Goal: Information Seeking & Learning: Learn about a topic

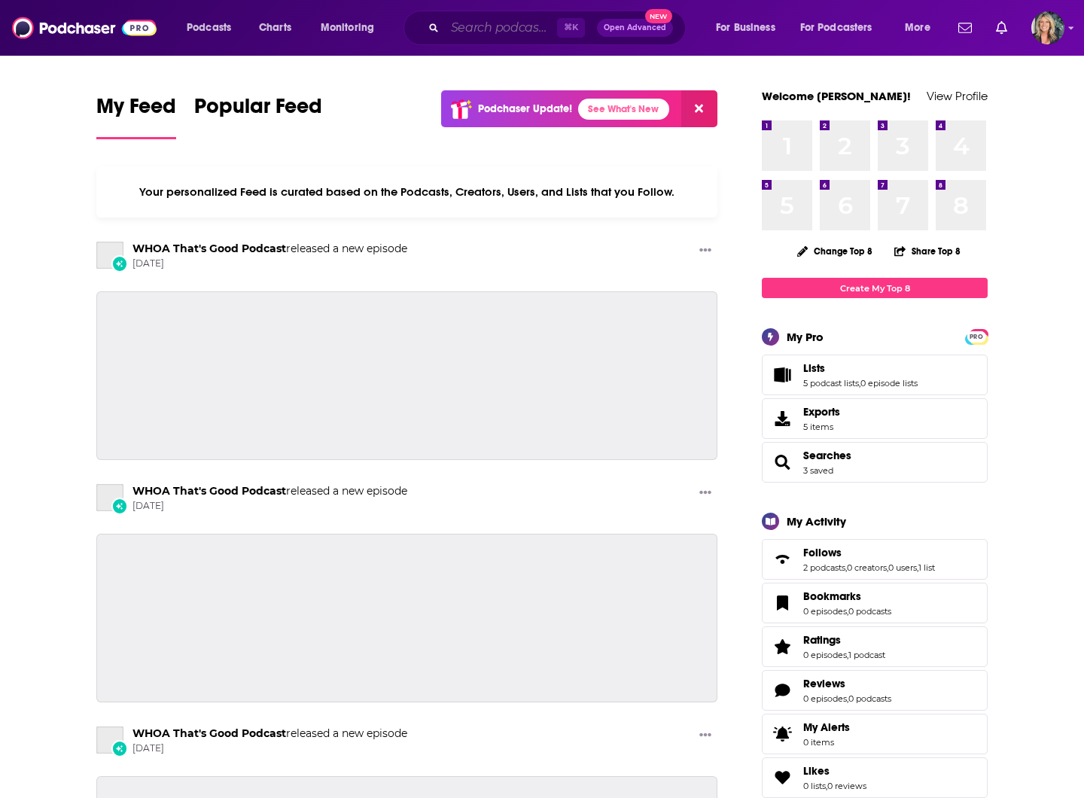
click at [475, 28] on input "Search podcasts, credits, & more..." at bounding box center [501, 28] width 112 height 24
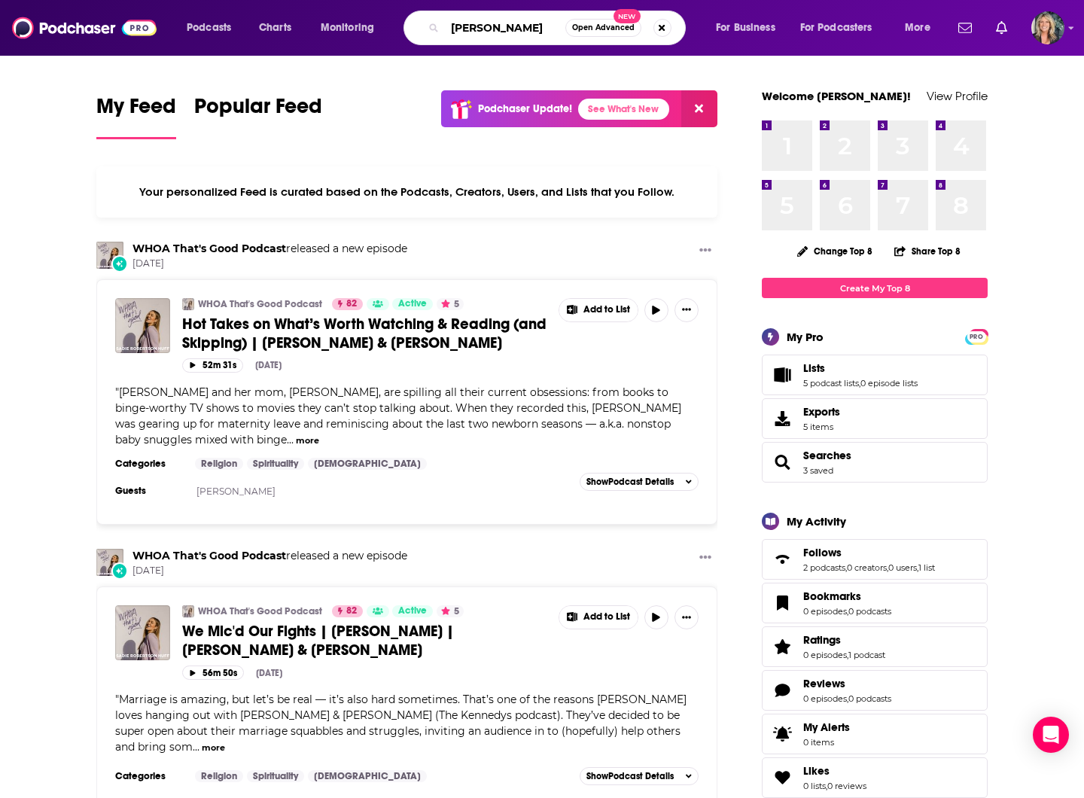
type input "Robert Alexander Portillo"
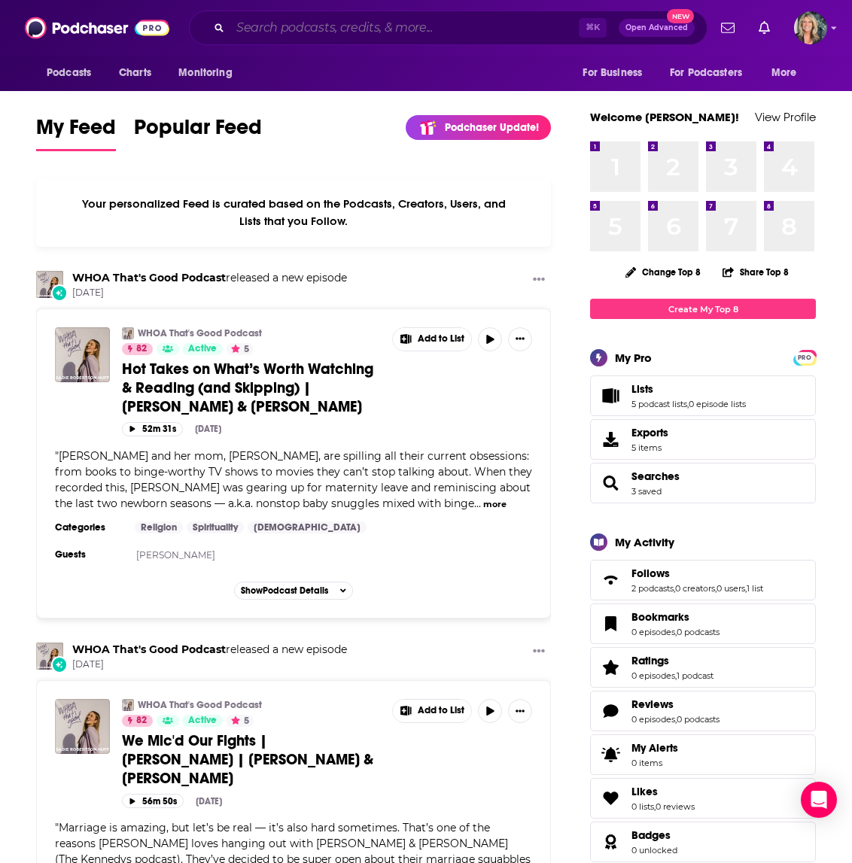
click at [289, 30] on input "Search podcasts, credits, & more..." at bounding box center [404, 28] width 349 height 24
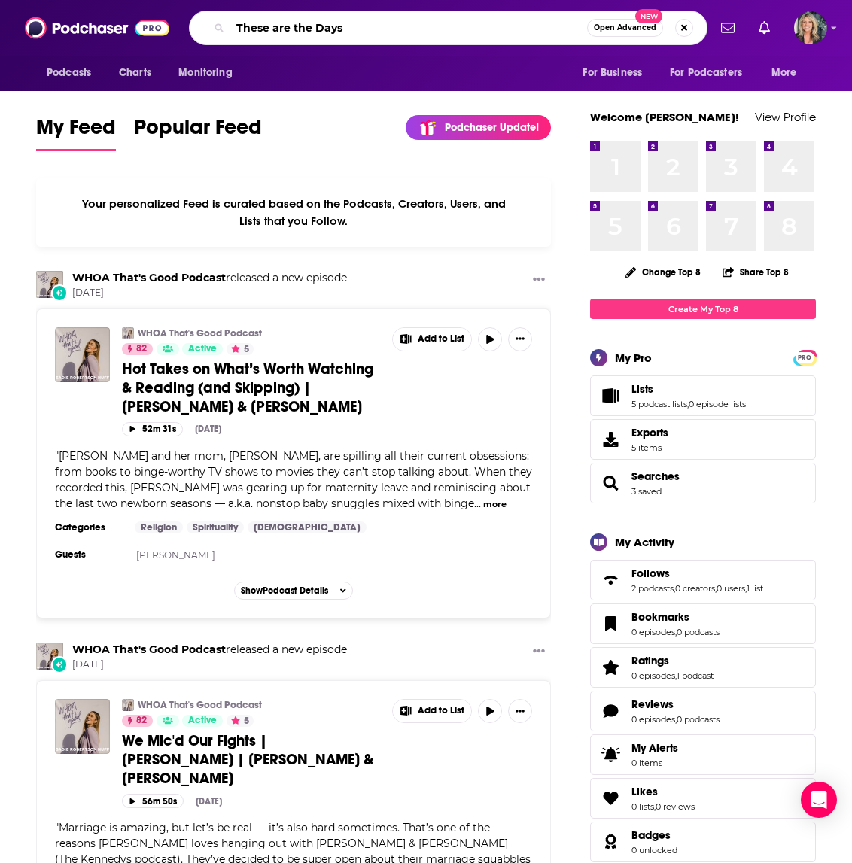
type input "These are the Days"
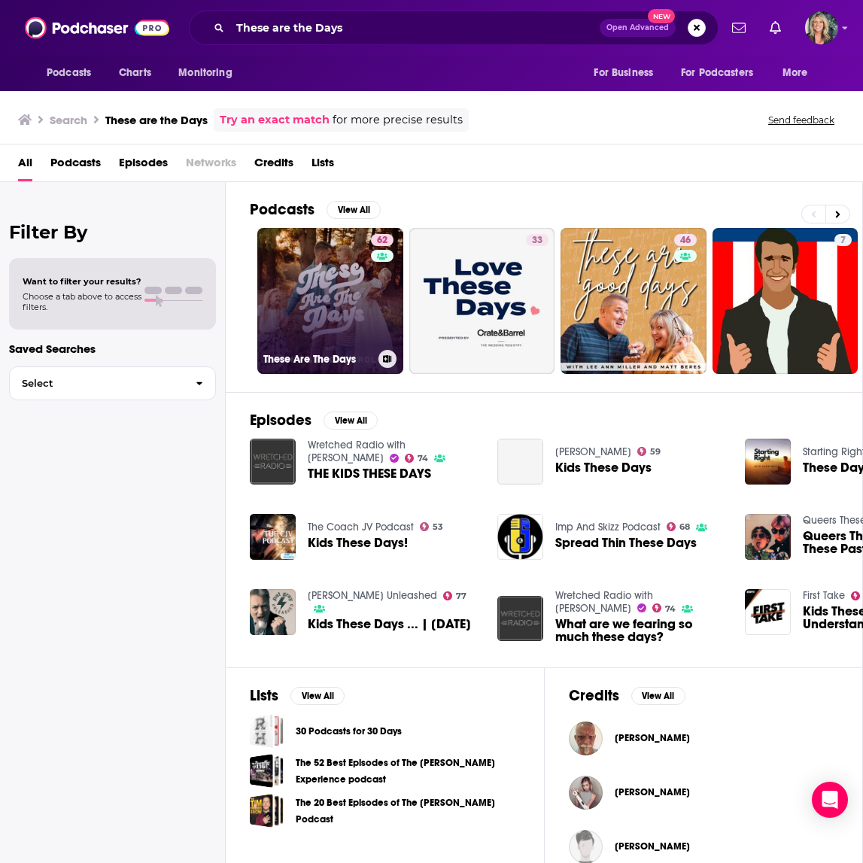
click at [336, 300] on link "62 These Are The Days" at bounding box center [330, 301] width 146 height 146
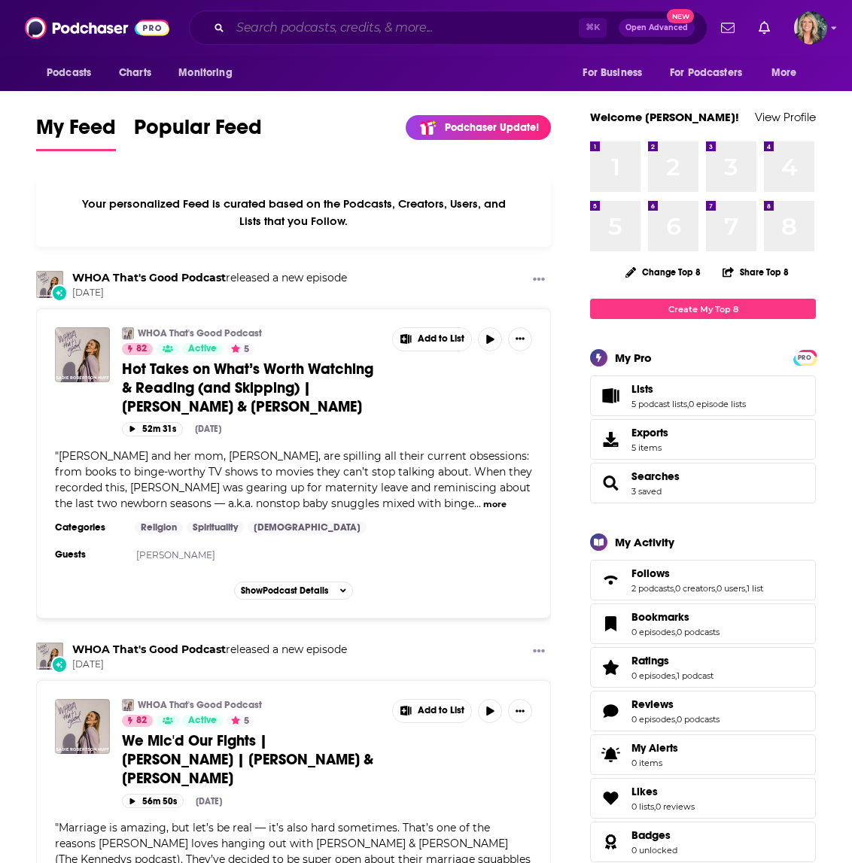
click at [268, 27] on input "Search podcasts, credits, & more..." at bounding box center [404, 28] width 349 height 24
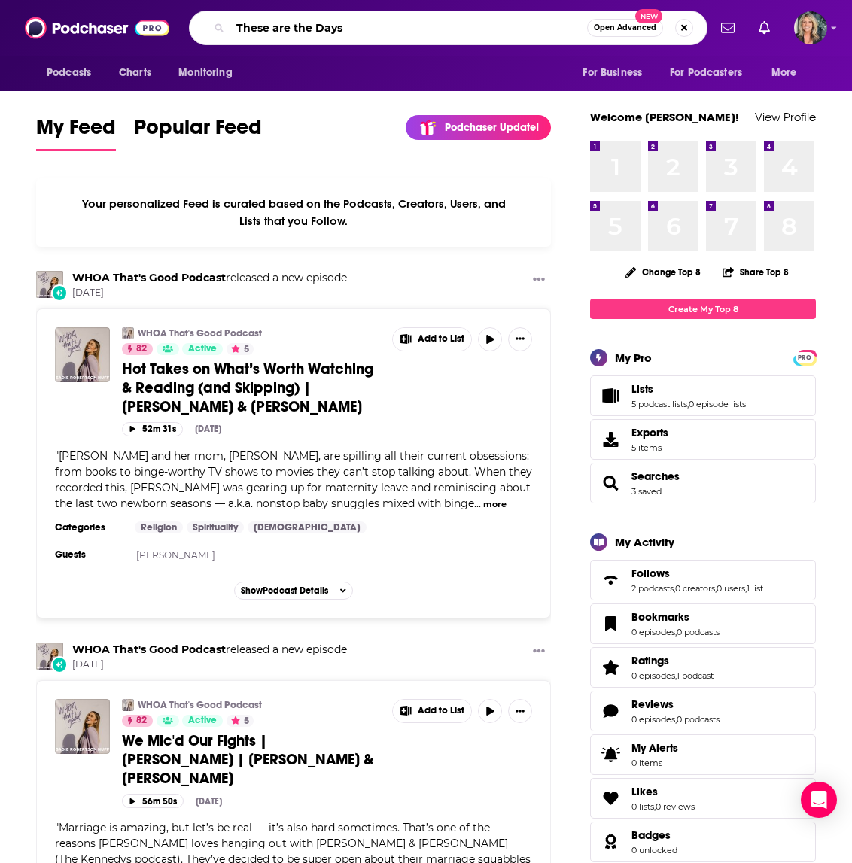
type input "These are the Days"
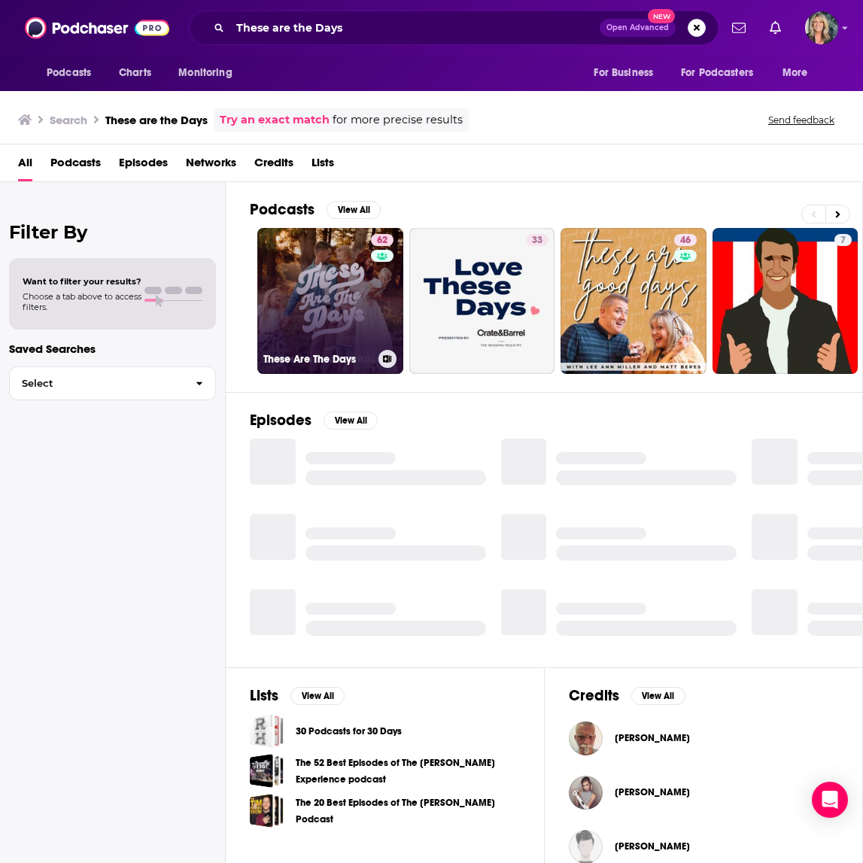
click at [333, 300] on link "62 These Are The Days" at bounding box center [330, 301] width 146 height 146
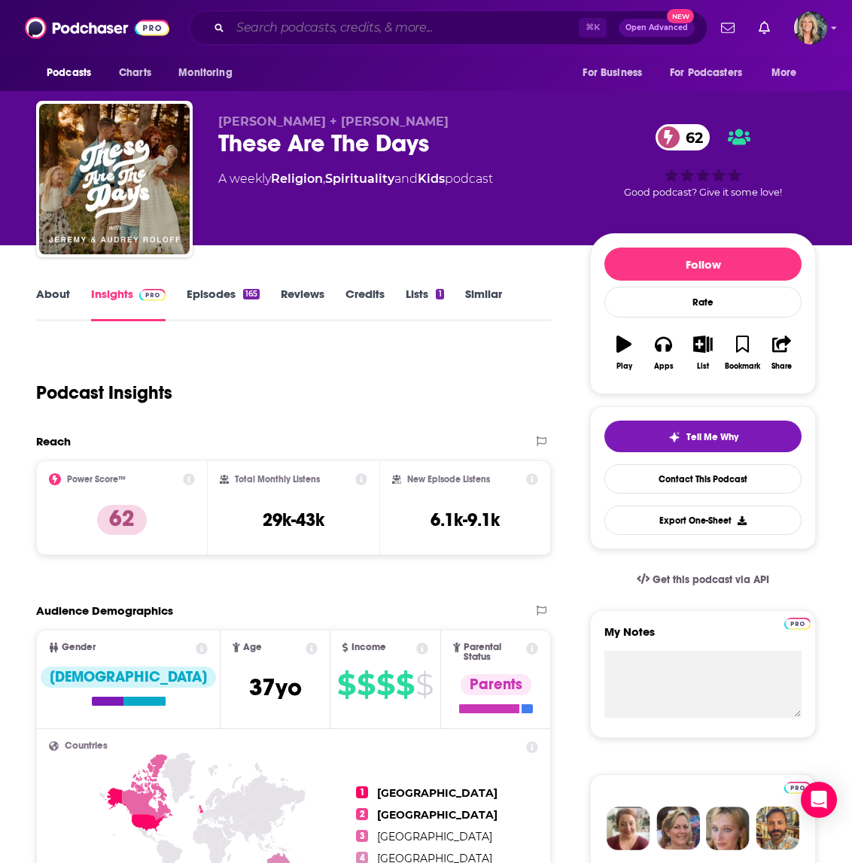
click at [394, 31] on input "Search podcasts, credits, & more..." at bounding box center [404, 28] width 349 height 24
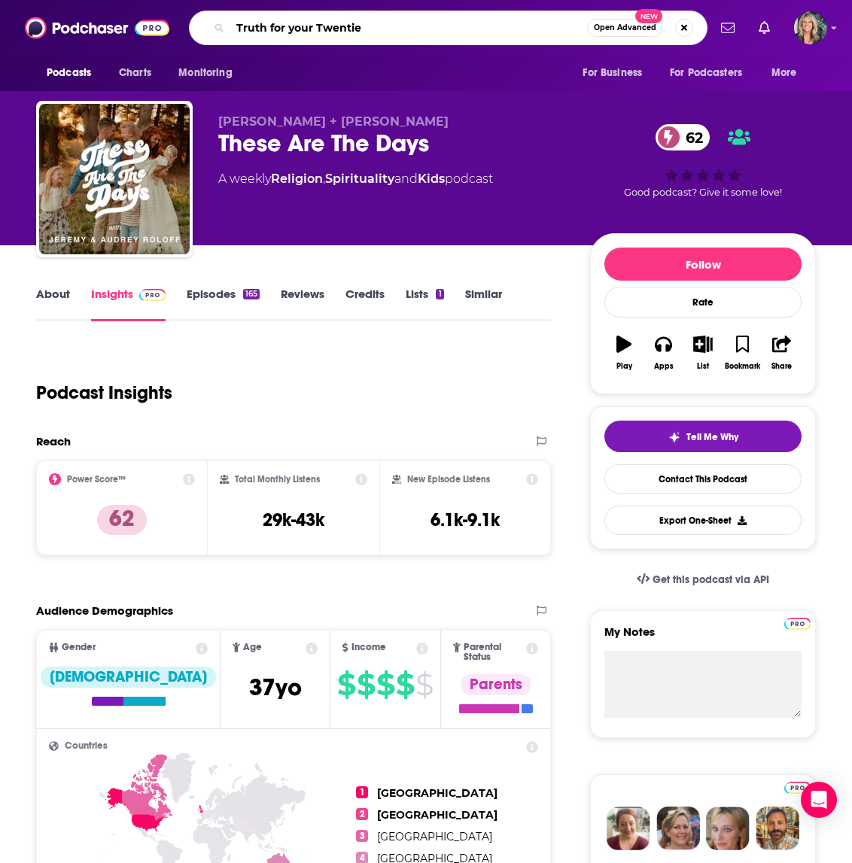
type input "Truth for your Twenties"
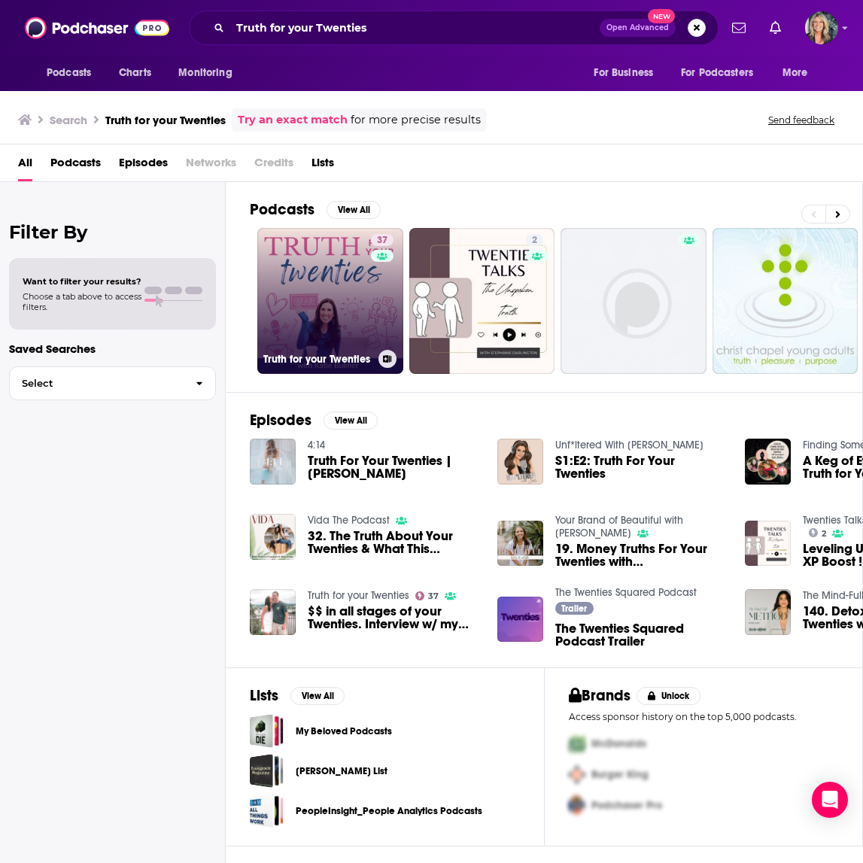
click at [324, 291] on link "37 Truth for your Twenties" at bounding box center [330, 301] width 146 height 146
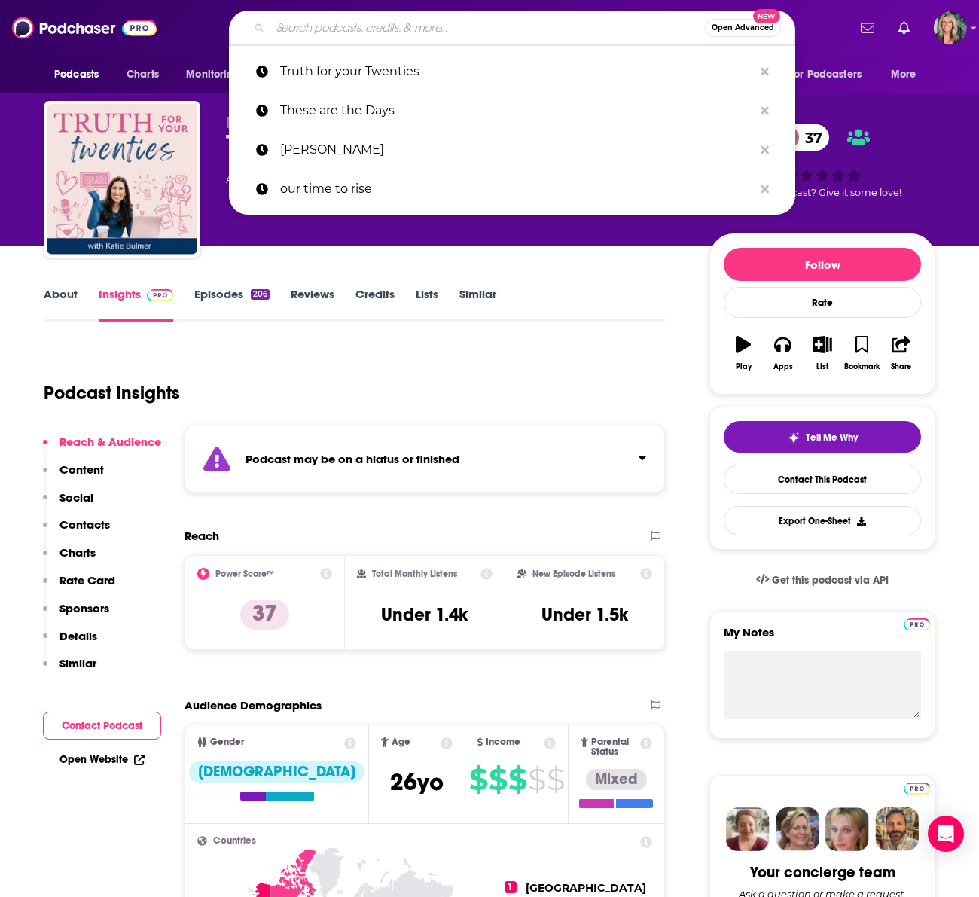
click at [286, 29] on input "Search podcasts, credits, & more..." at bounding box center [487, 28] width 434 height 24
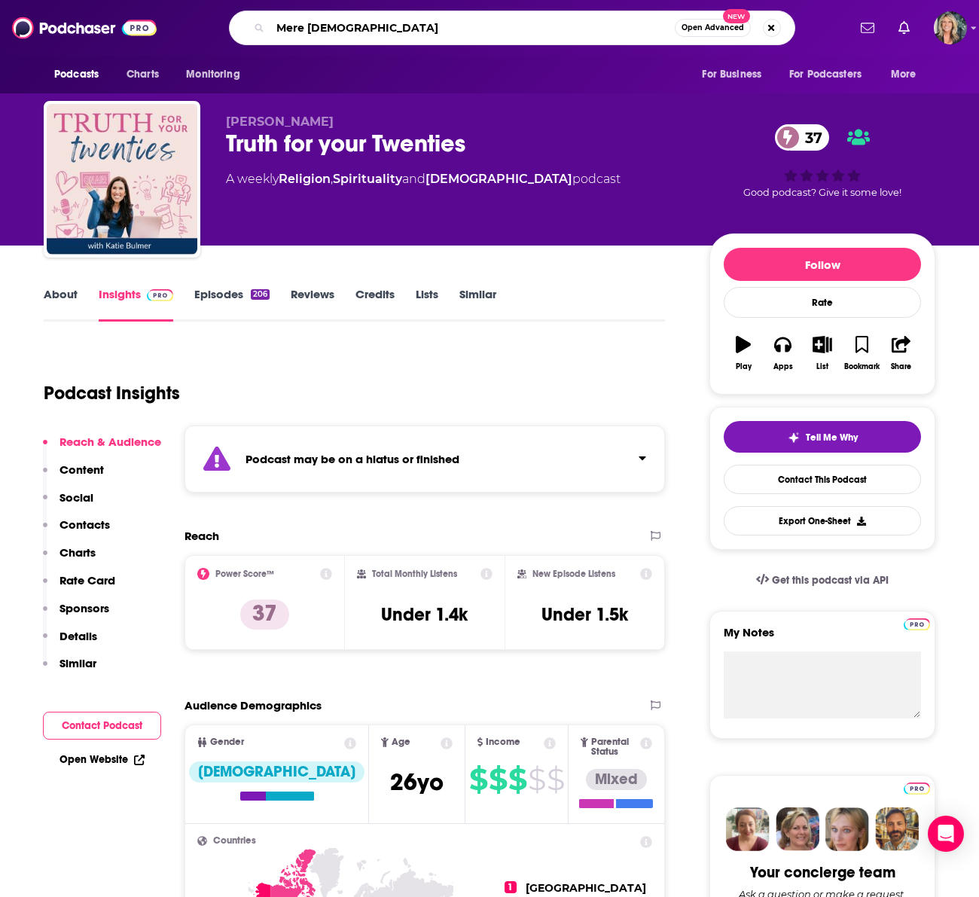
type input "[PERSON_NAME][DEMOGRAPHIC_DATA]"
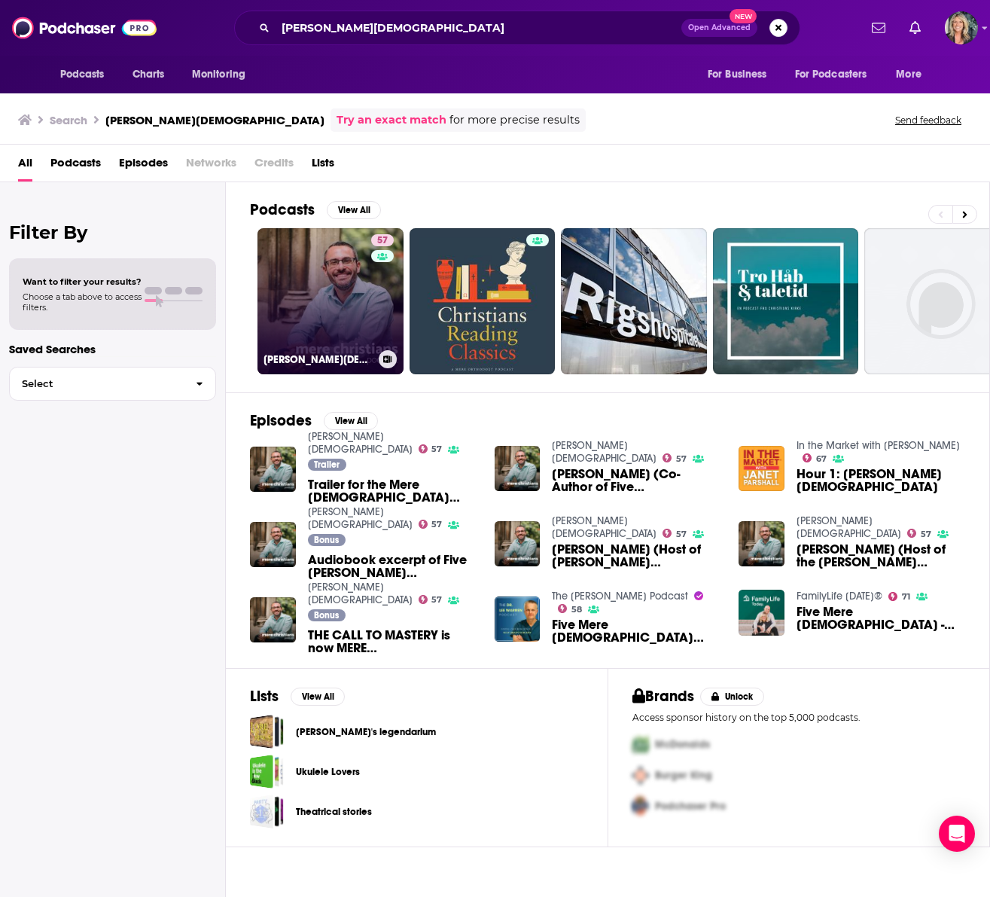
click at [353, 294] on link "57 Mere Christians" at bounding box center [330, 301] width 146 height 146
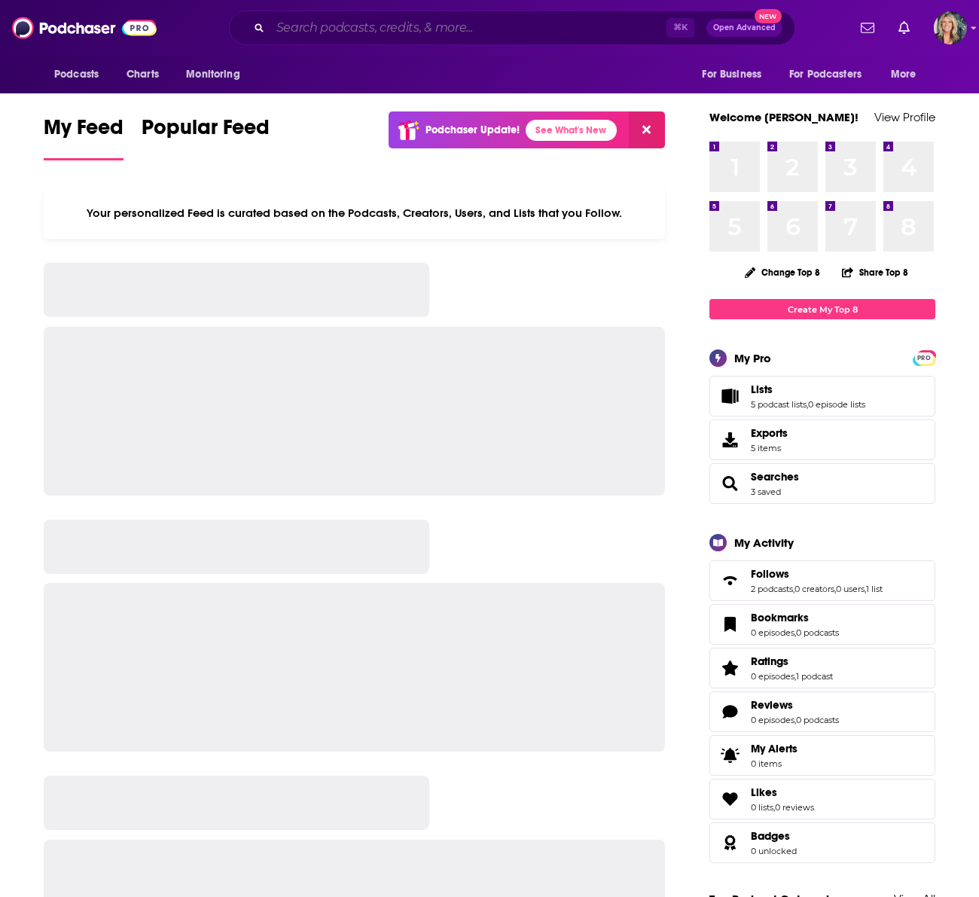
click at [292, 27] on input "Search podcasts, credits, & more..." at bounding box center [468, 28] width 396 height 24
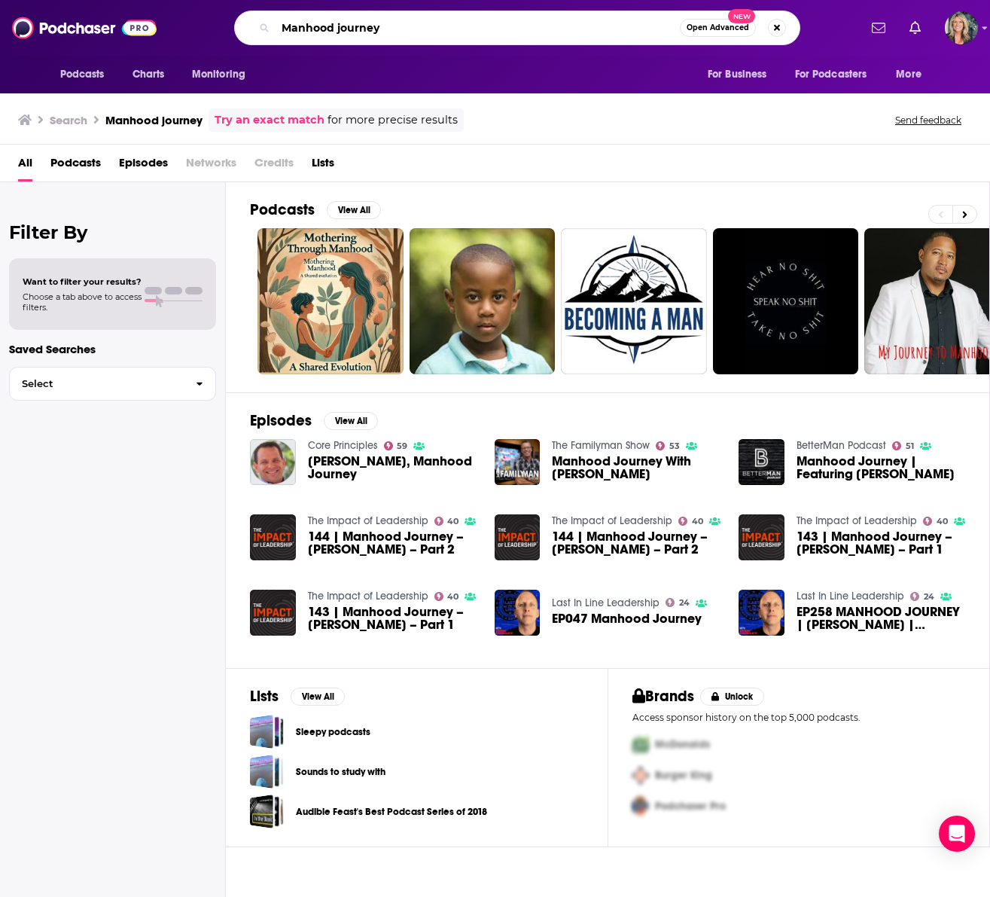
drag, startPoint x: 388, startPoint y: 32, endPoint x: 227, endPoint y: 30, distance: 161.9
click at [227, 30] on div "Manhood journey Open Advanced New" at bounding box center [517, 28] width 682 height 35
type input "Father on Purpose"
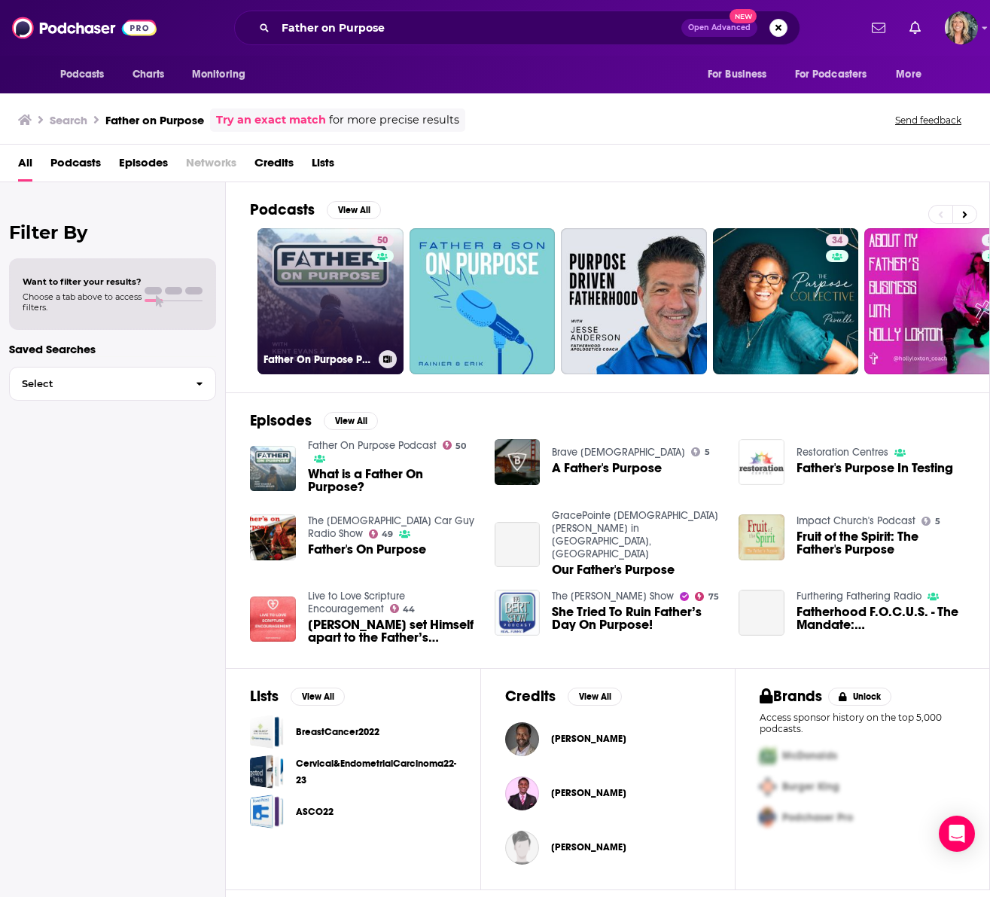
click at [349, 312] on link "50 Father On Purpose Podcast" at bounding box center [330, 301] width 146 height 146
